Goal: Information Seeking & Learning: Learn about a topic

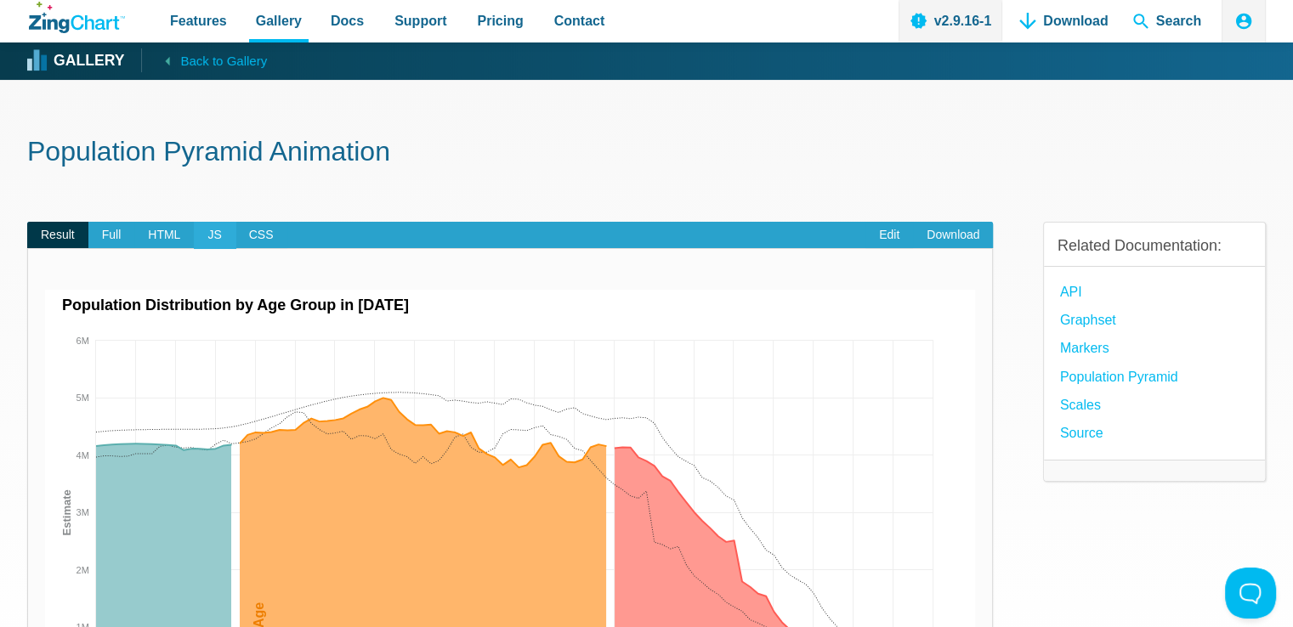
click at [218, 228] on span "JS" at bounding box center [214, 235] width 41 height 27
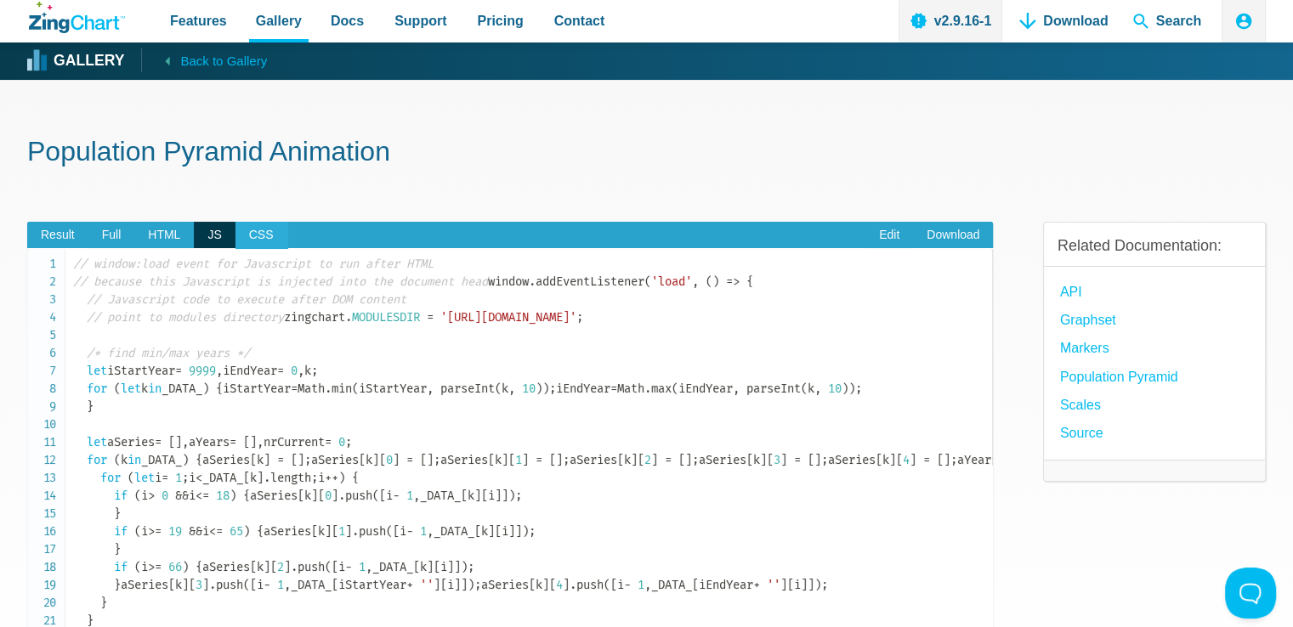
click at [264, 239] on span "CSS" at bounding box center [262, 235] width 52 height 27
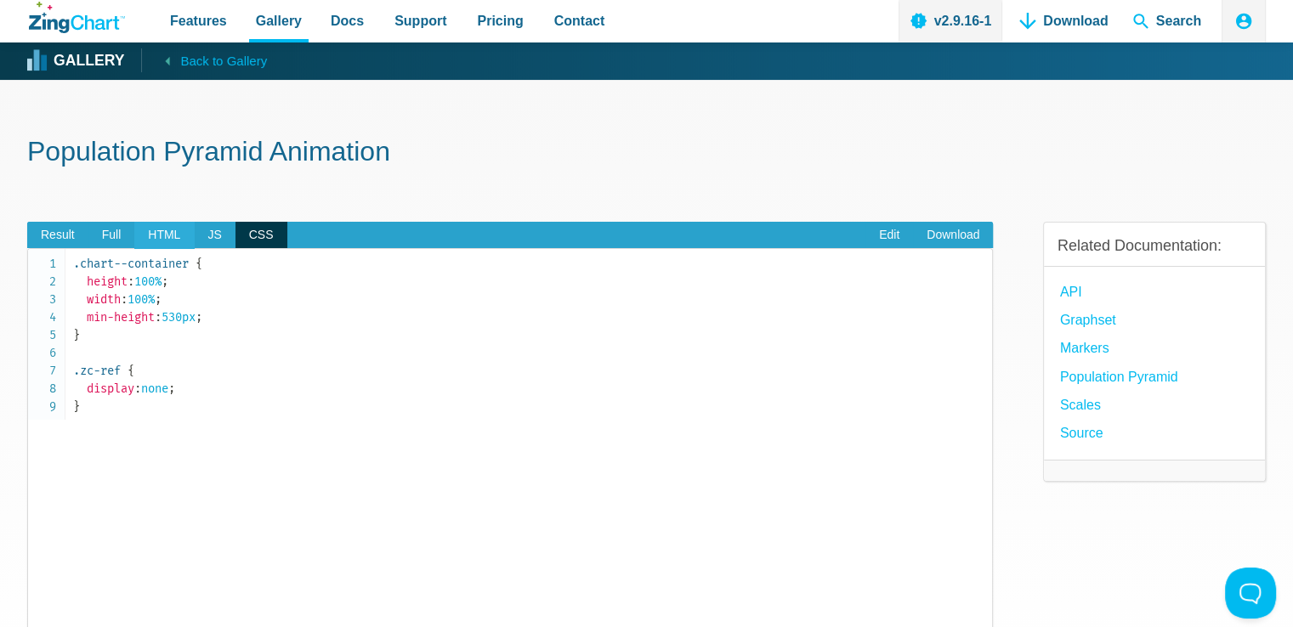
click at [172, 236] on span "HTML" at bounding box center [164, 235] width 60 height 27
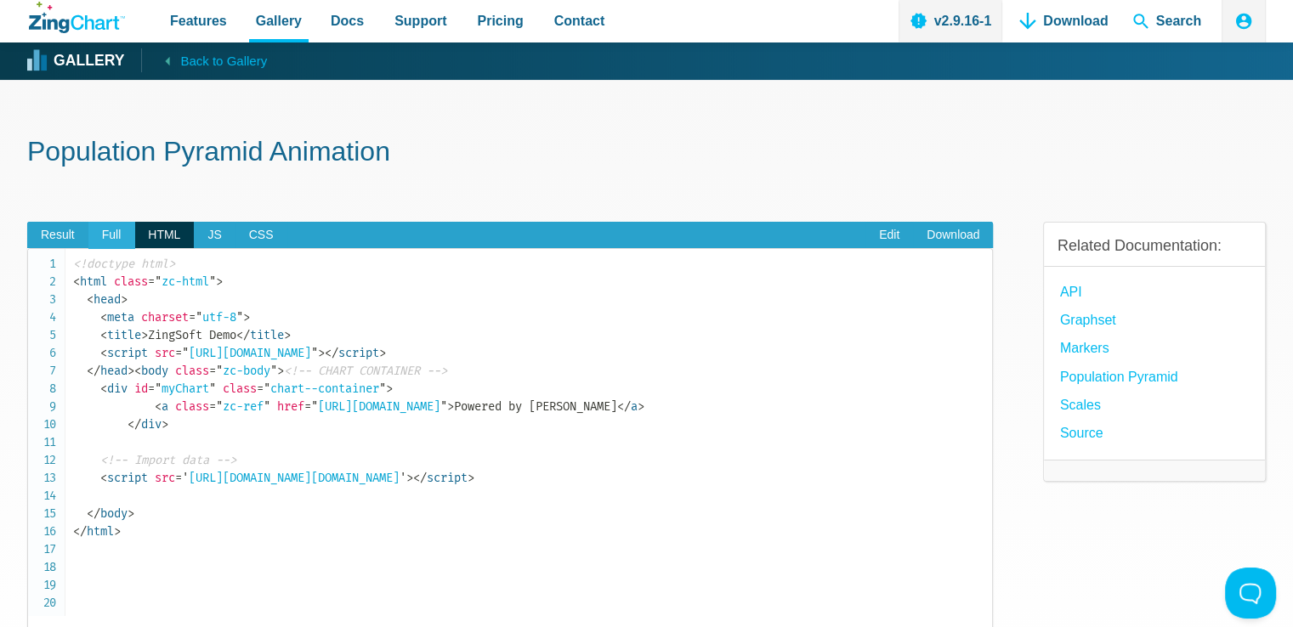
click at [100, 238] on span "Full" at bounding box center [111, 235] width 47 height 27
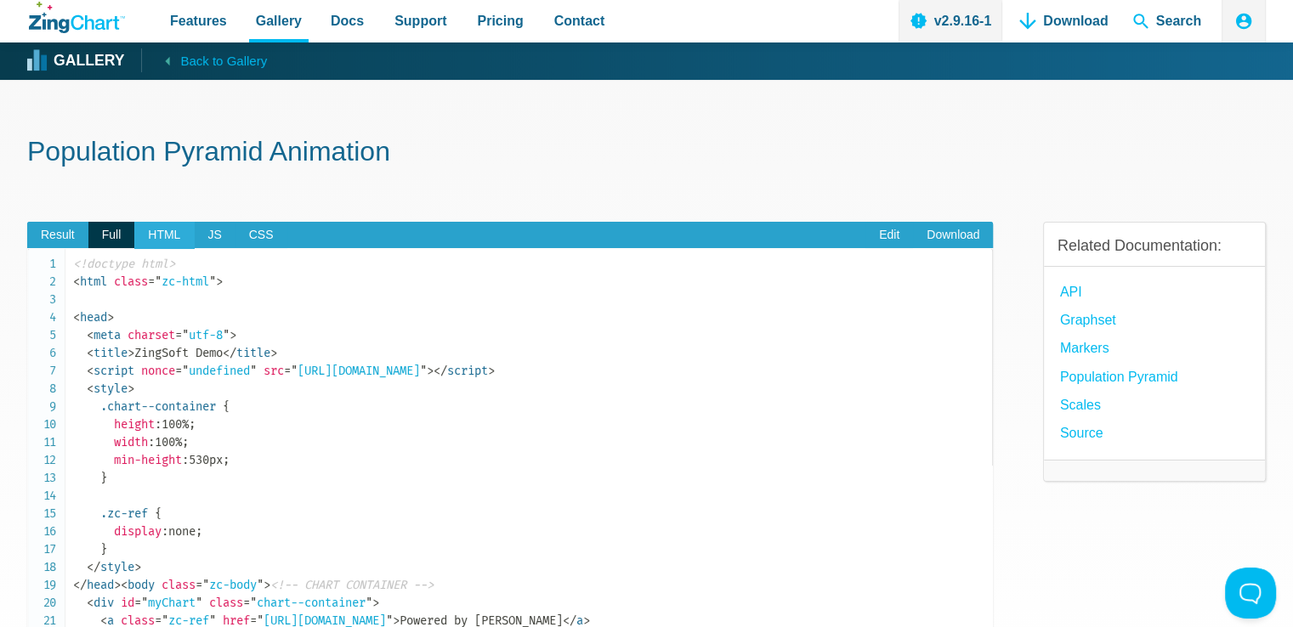
click at [153, 242] on span "HTML" at bounding box center [164, 235] width 60 height 27
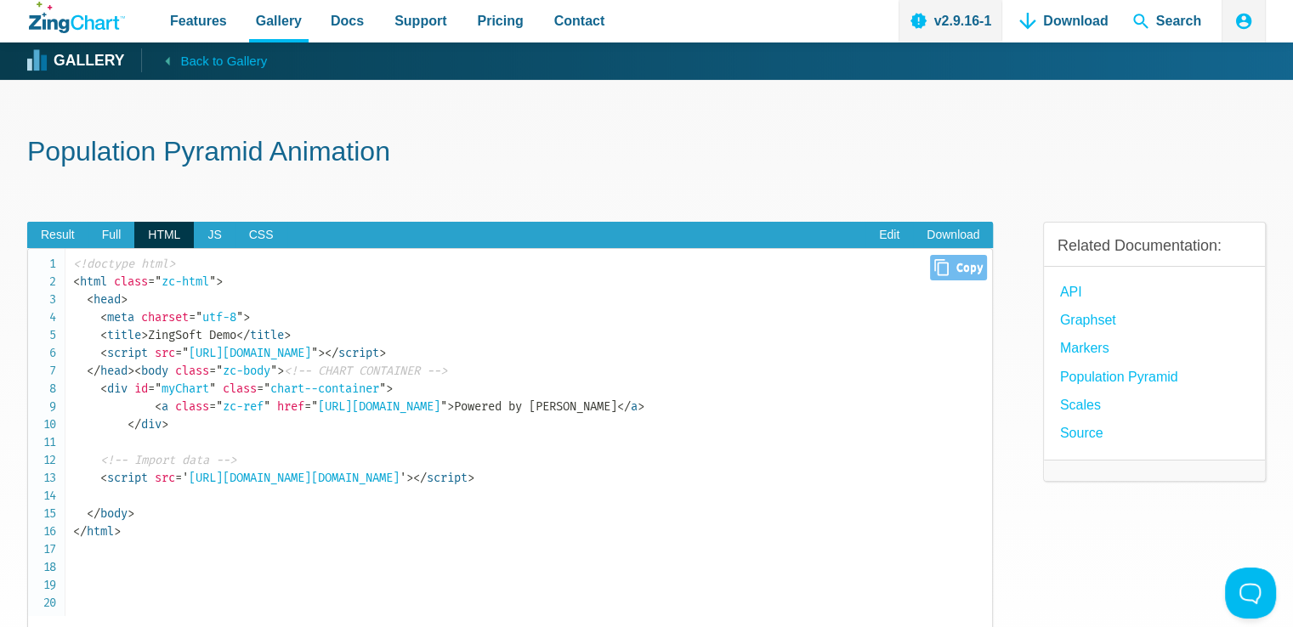
click at [99, 265] on span "<!doctype html>" at bounding box center [124, 264] width 102 height 14
click at [119, 317] on span "< meta" at bounding box center [117, 317] width 34 height 14
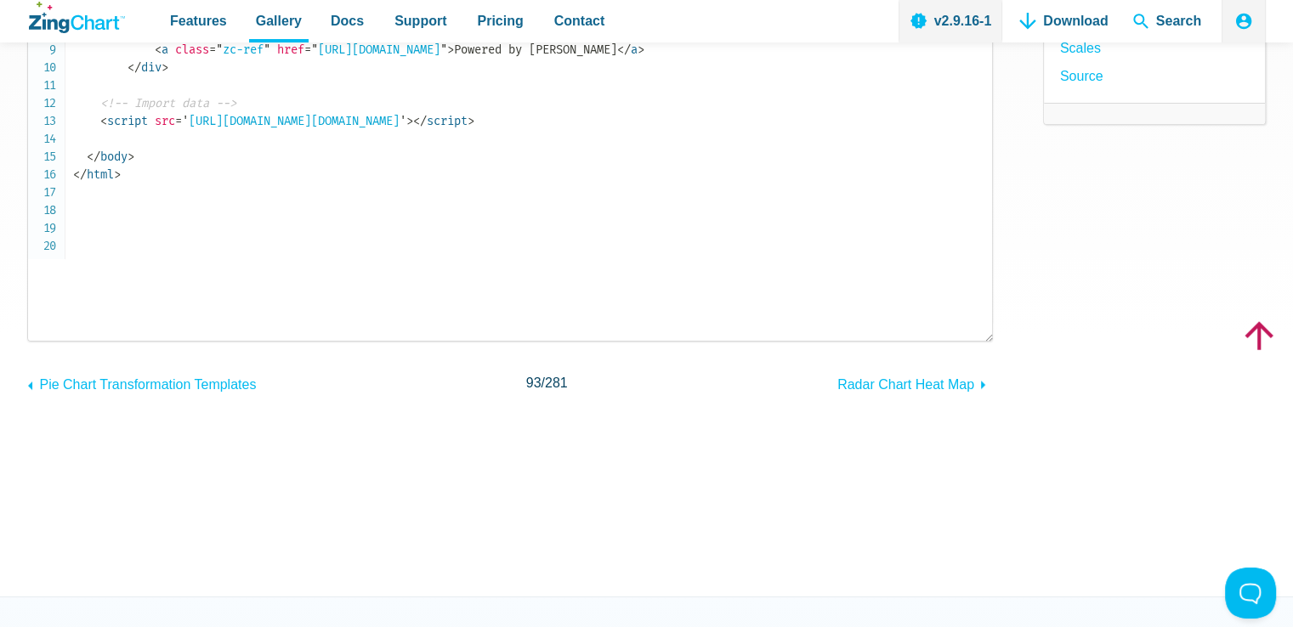
scroll to position [283, 0]
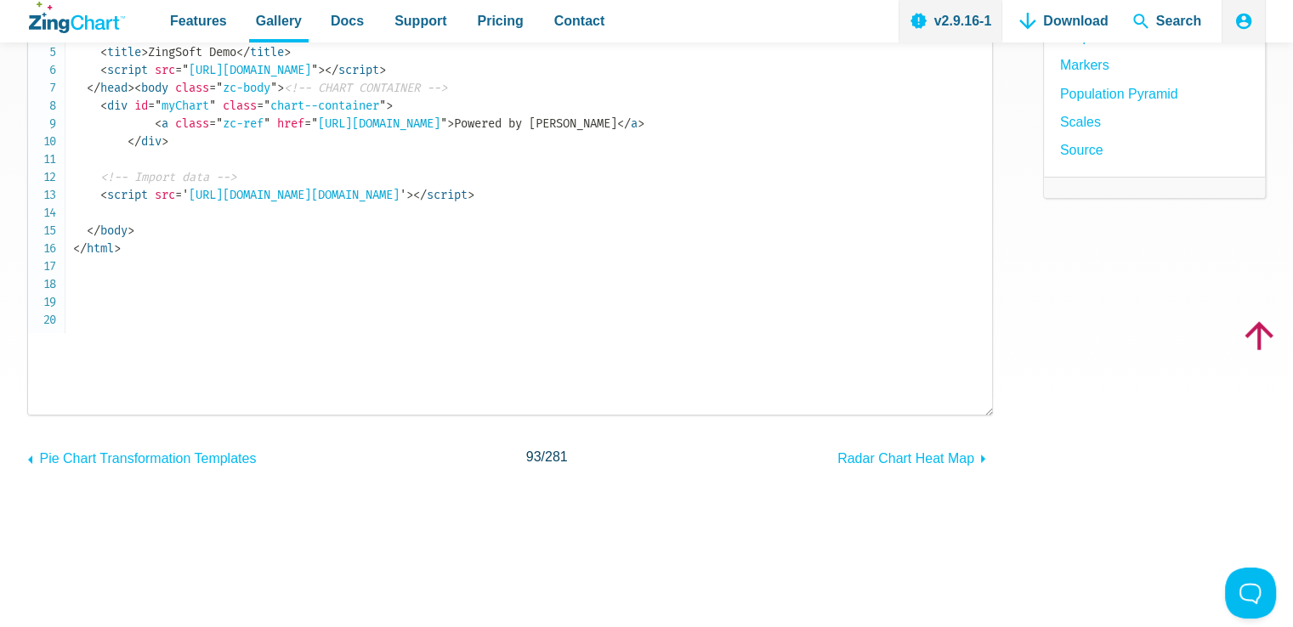
drag, startPoint x: 199, startPoint y: 338, endPoint x: 96, endPoint y: 162, distance: 203.1
click at [96, 162] on pre "<!doctype html> < html class = " zc-html " > < head > < meta charset = " utf-8 …" at bounding box center [510, 190] width 966 height 451
click at [209, 209] on code "<!doctype html> < html class = " zc-html " > < head > < meta charset = " utf-8 …" at bounding box center [532, 115] width 919 height 286
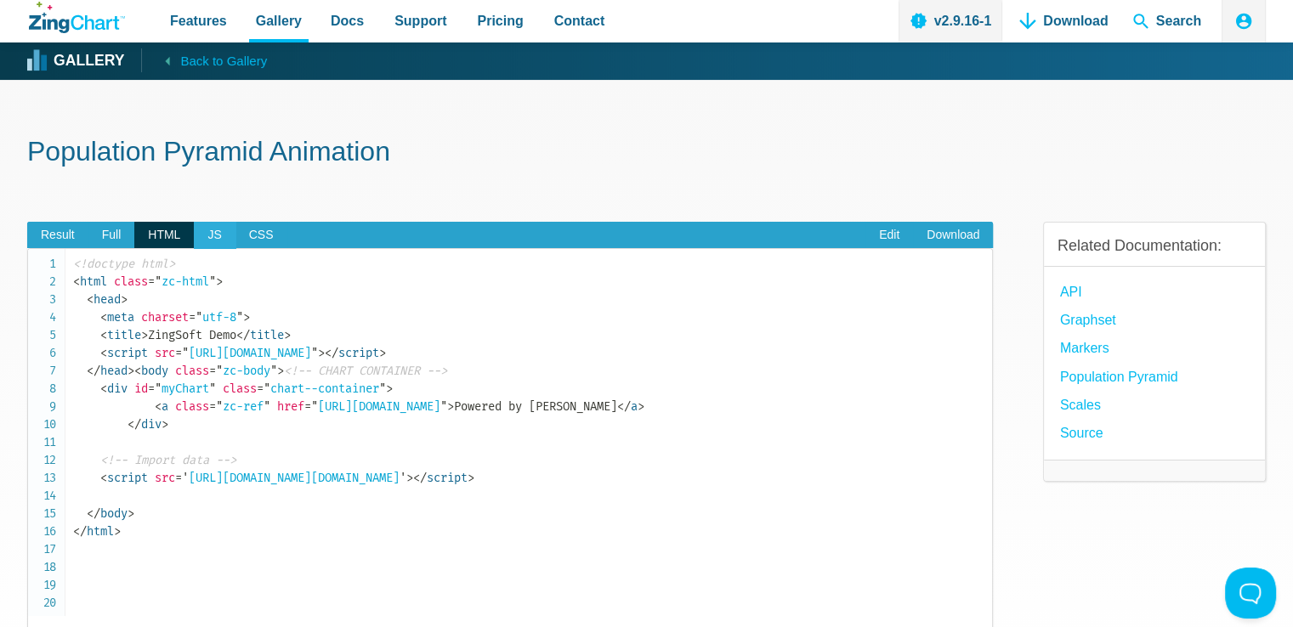
click at [224, 232] on span "JS" at bounding box center [214, 235] width 41 height 27
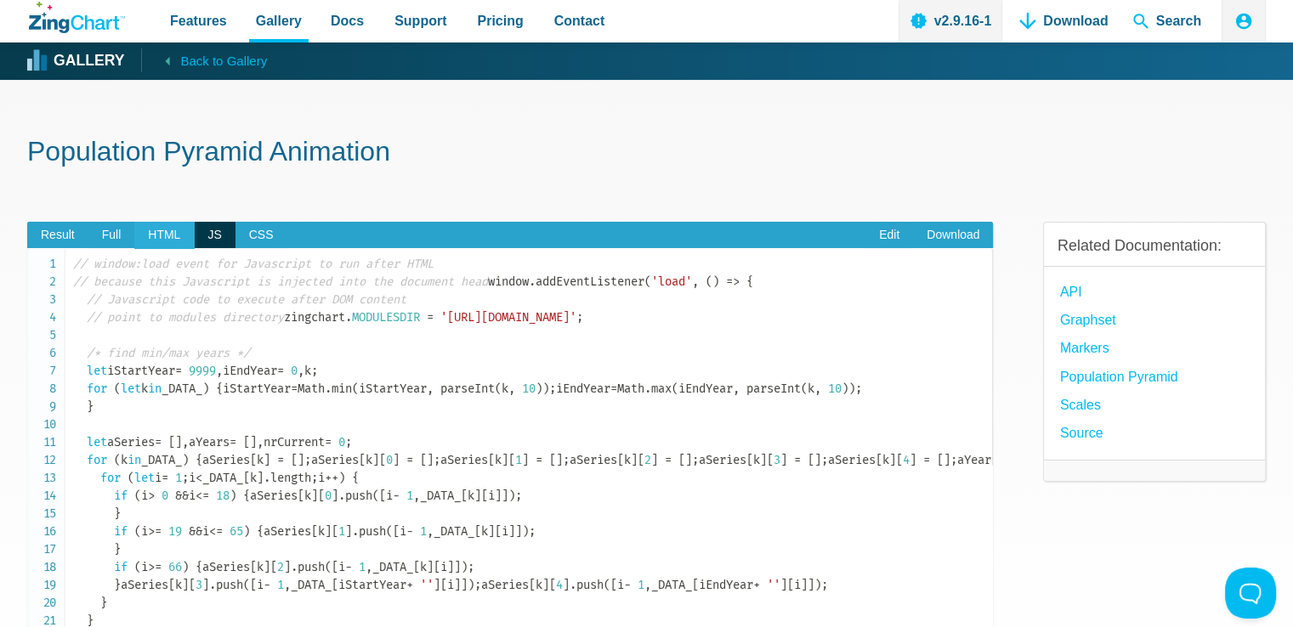
click at [174, 227] on span "HTML" at bounding box center [164, 235] width 60 height 27
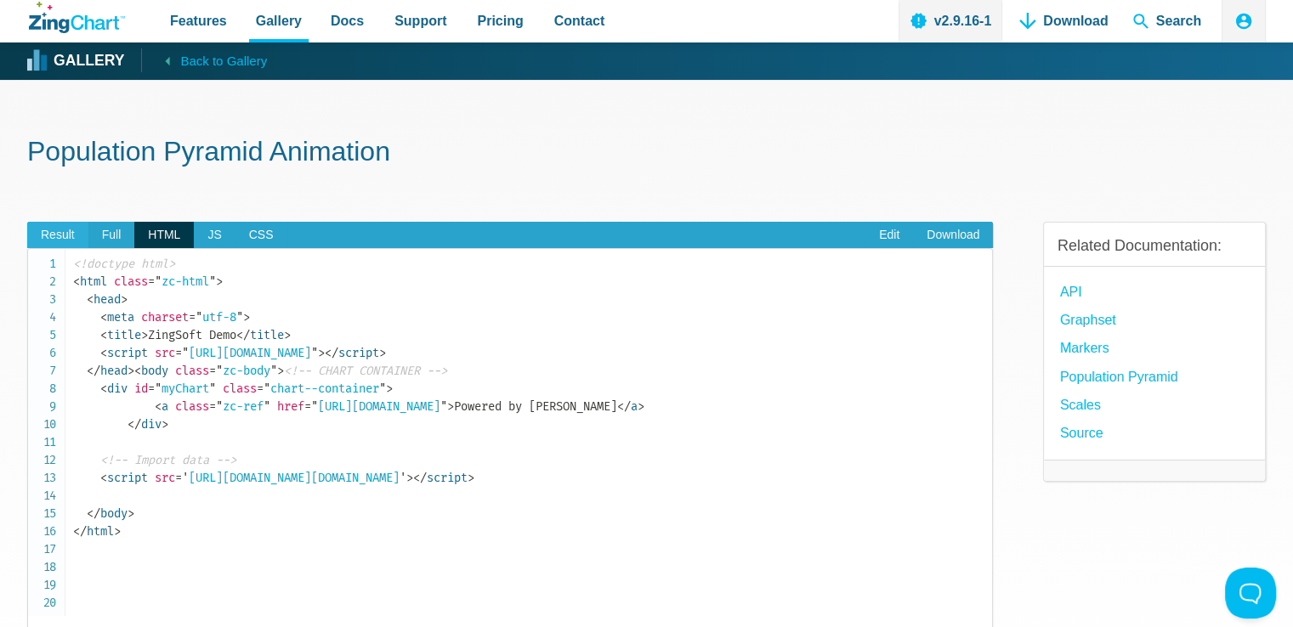
click at [73, 226] on span "Result" at bounding box center [57, 235] width 61 height 27
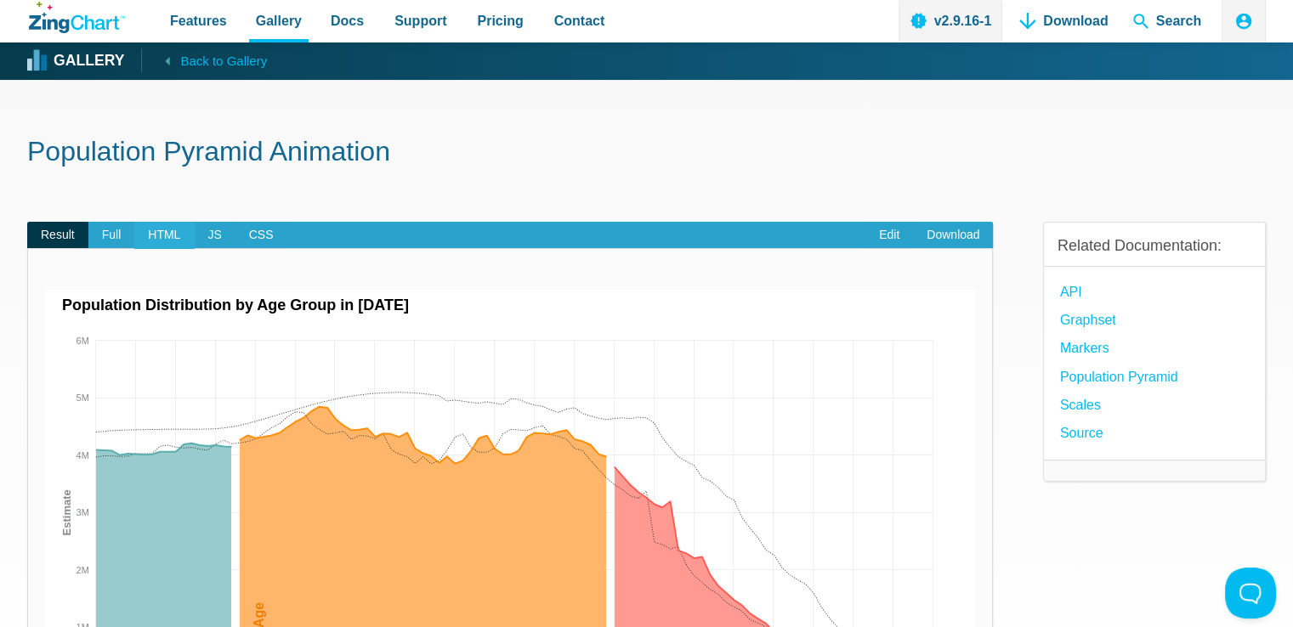
click at [157, 237] on span "HTML" at bounding box center [164, 235] width 60 height 27
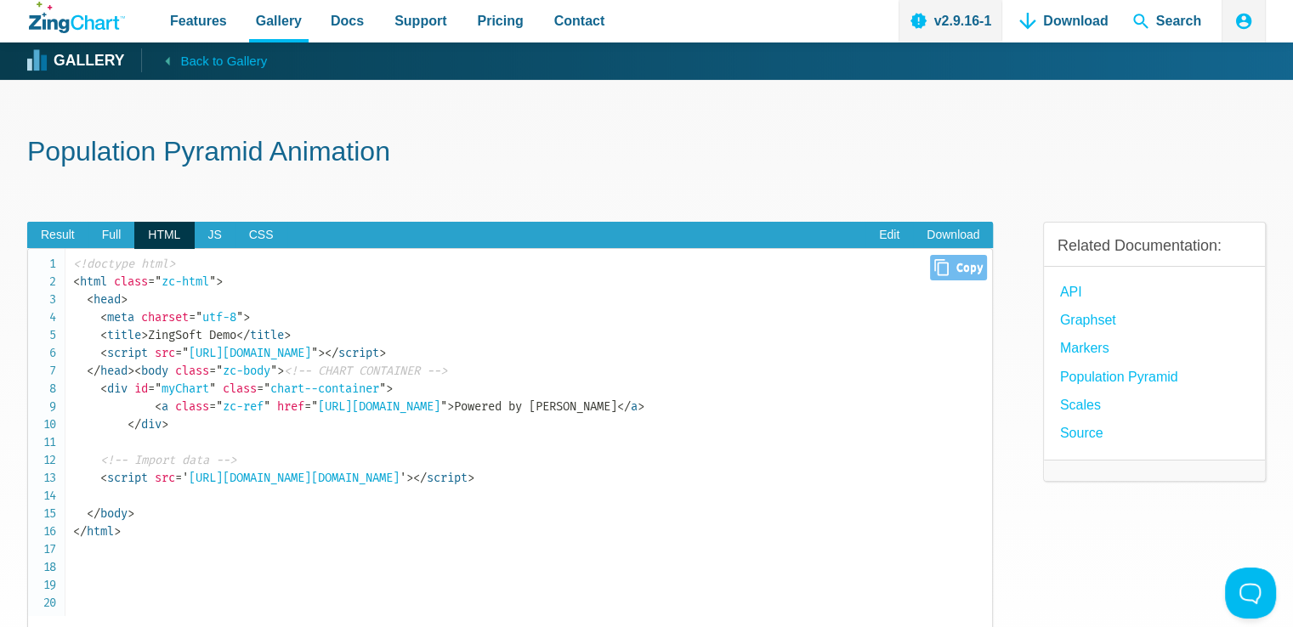
scroll to position [283, 0]
